Goal: Check status: Check status

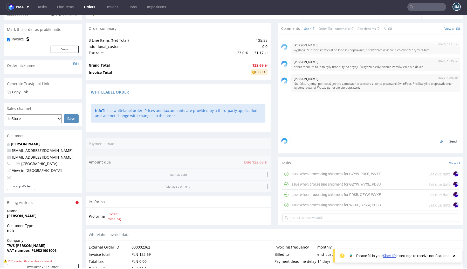
scroll to position [16, 0]
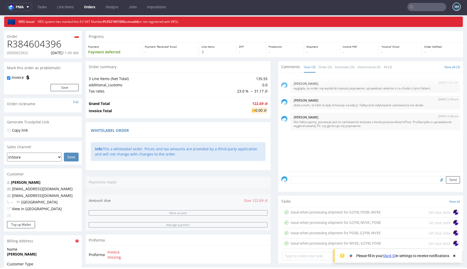
click at [26, 52] on p "(000002362)" at bounding box center [17, 52] width 21 height 5
copy p "000002362"
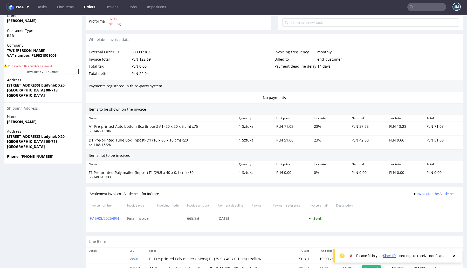
scroll to position [275, 0]
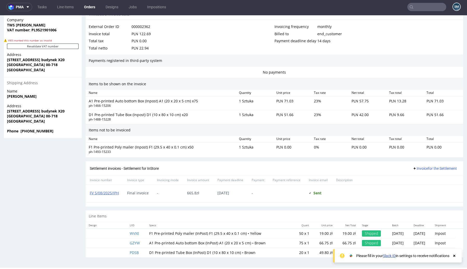
click at [454, 257] on icon at bounding box center [454, 256] width 5 height 4
click at [117, 195] on link "FV 5/08/2025/IPH" at bounding box center [104, 193] width 29 height 5
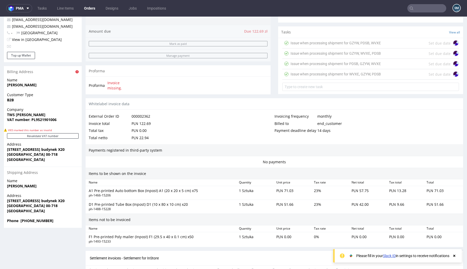
scroll to position [188, 0]
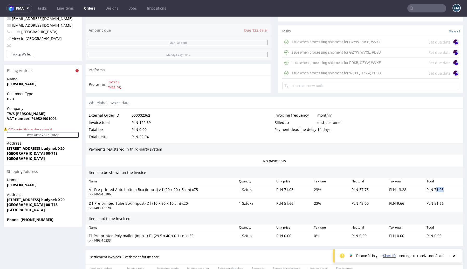
drag, startPoint x: 444, startPoint y: 188, endPoint x: 432, endPoint y: 188, distance: 12.2
click at [432, 188] on div "PLN 71.03" at bounding box center [444, 191] width 38 height 11
click at [440, 189] on div "PLN 71.03" at bounding box center [444, 191] width 38 height 11
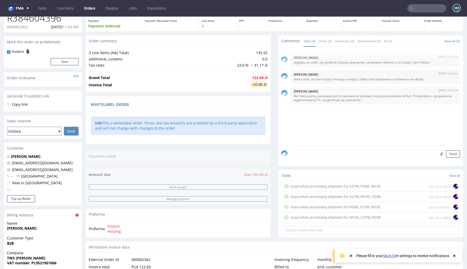
scroll to position [0, 0]
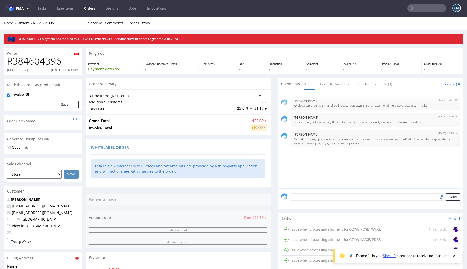
click at [90, 9] on link "Orders" at bounding box center [89, 8] width 17 height 8
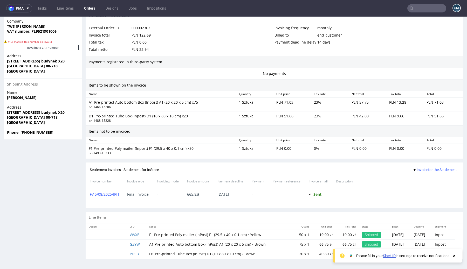
scroll to position [1, 0]
